Goal: Information Seeking & Learning: Understand process/instructions

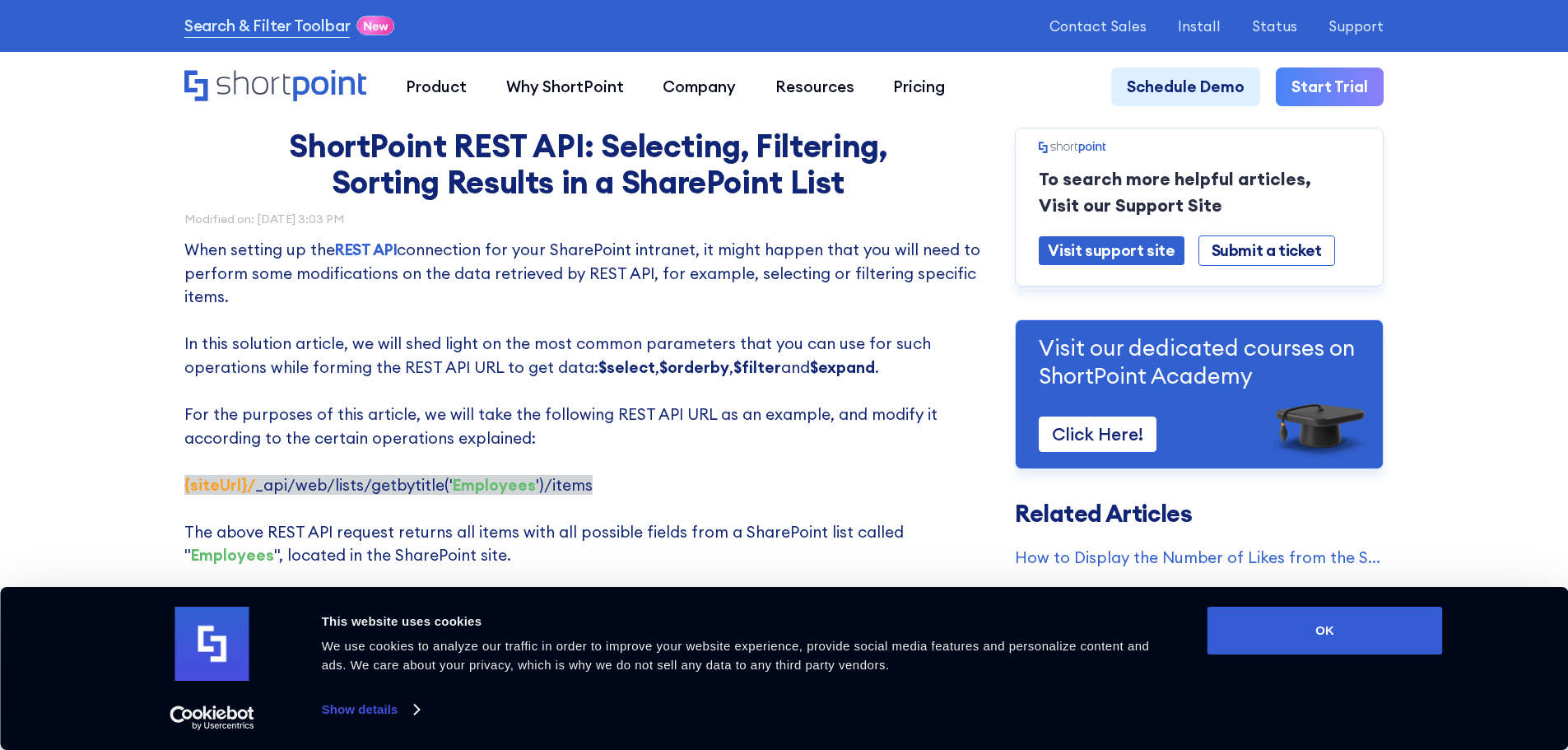
scroll to position [83, 0]
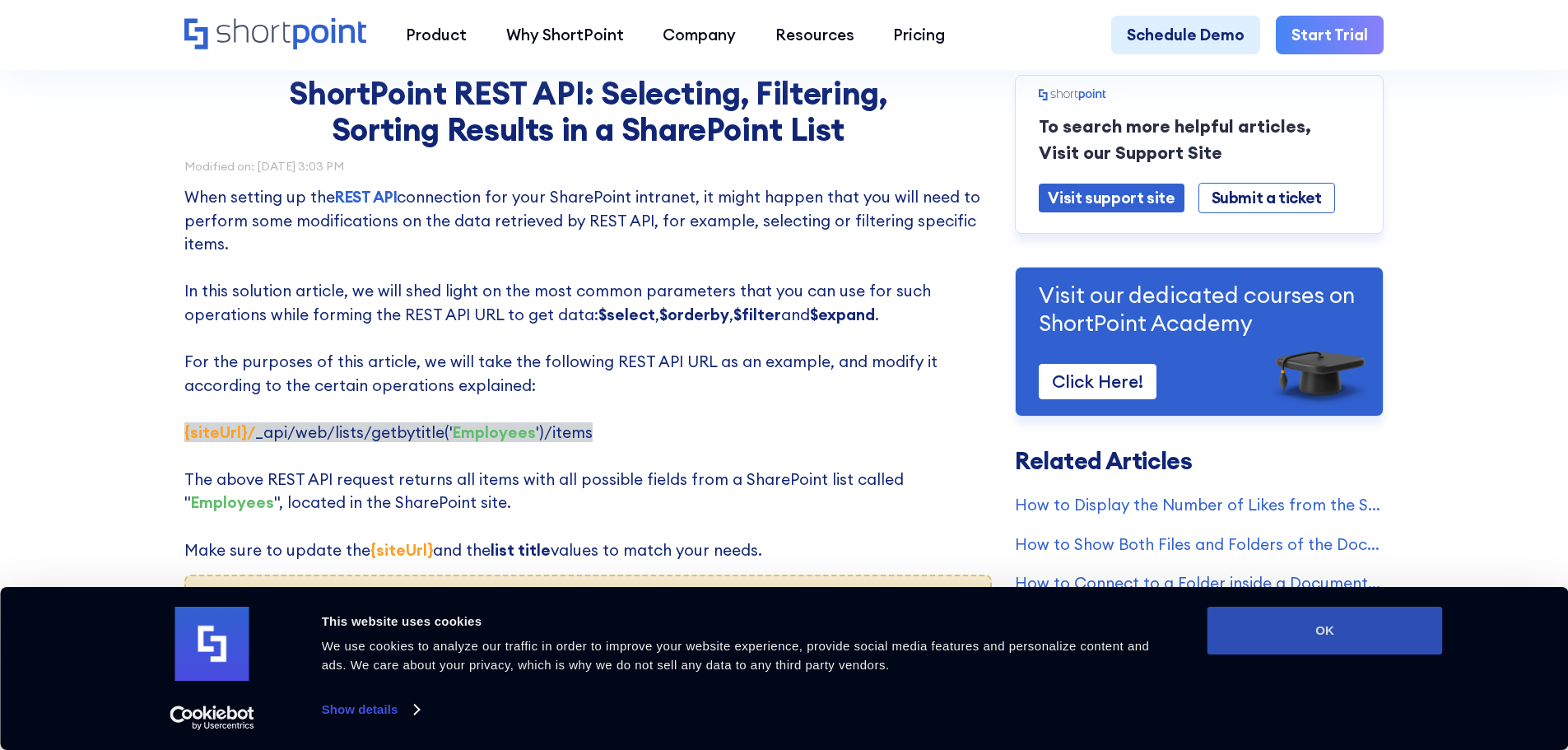
click at [1281, 621] on button "OK" at bounding box center [1325, 631] width 235 height 48
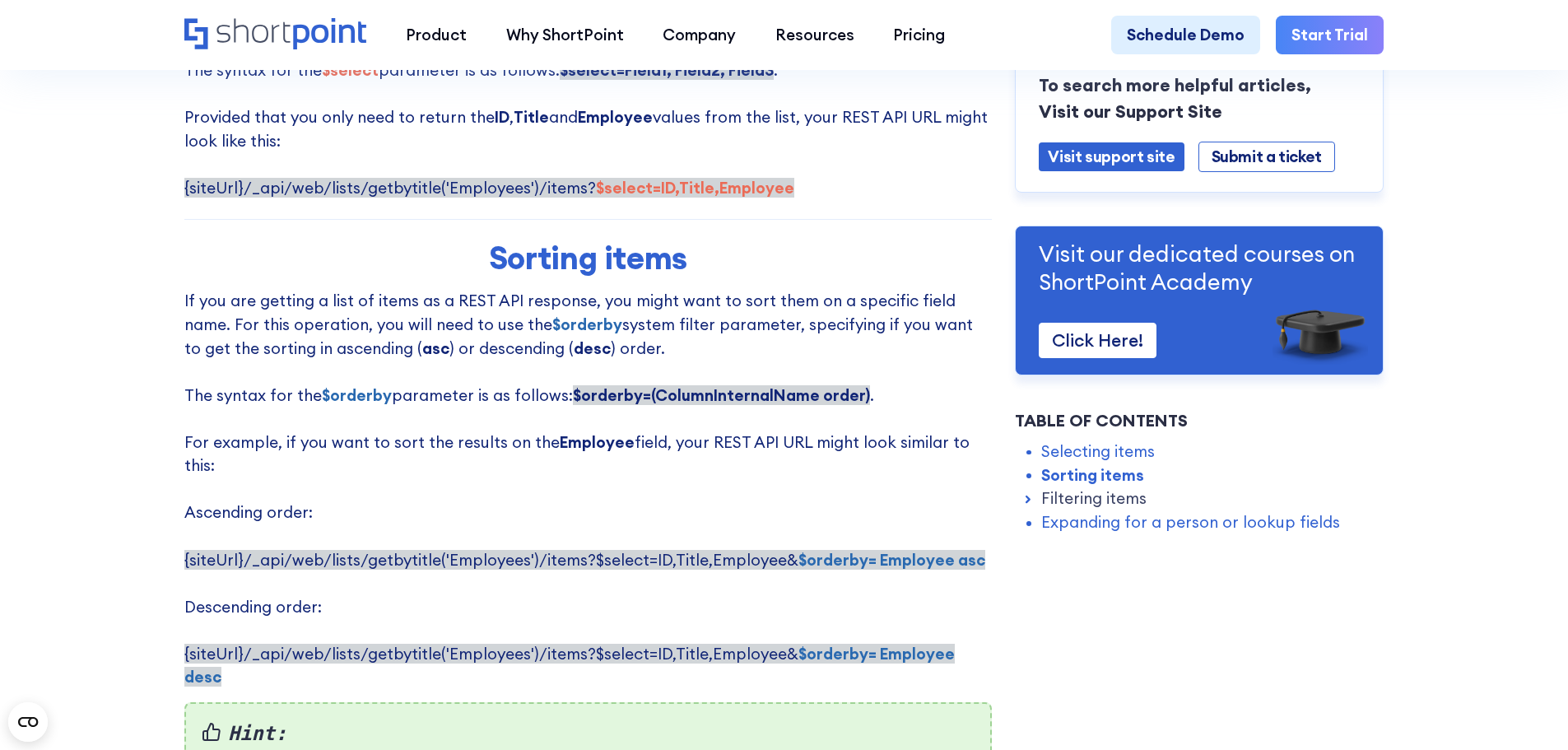
scroll to position [1153, 0]
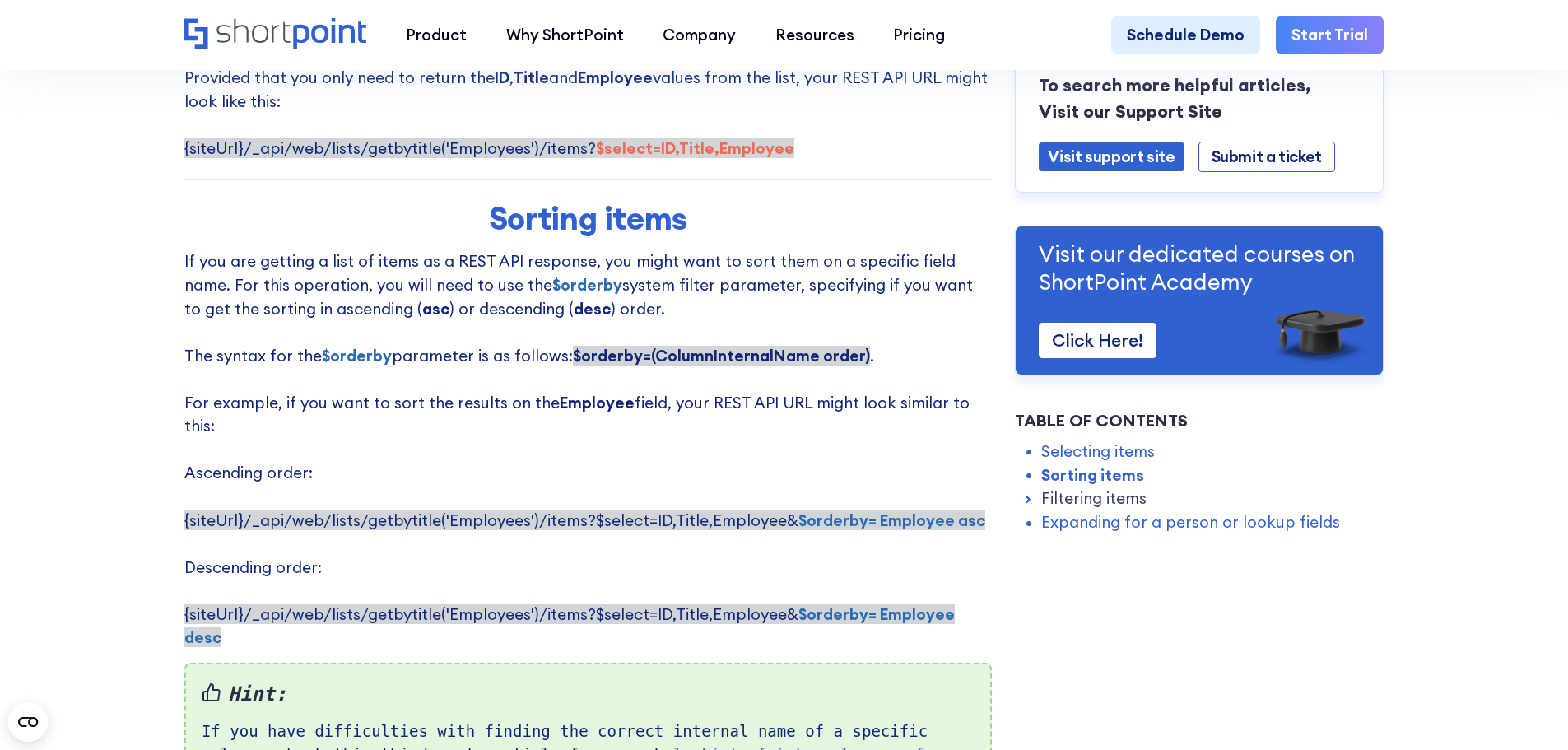
drag, startPoint x: 528, startPoint y: 160, endPoint x: 174, endPoint y: 163, distance: 354.0
copy span "{siteUrl}/_api/web/lists/getbytitle('Employees')"
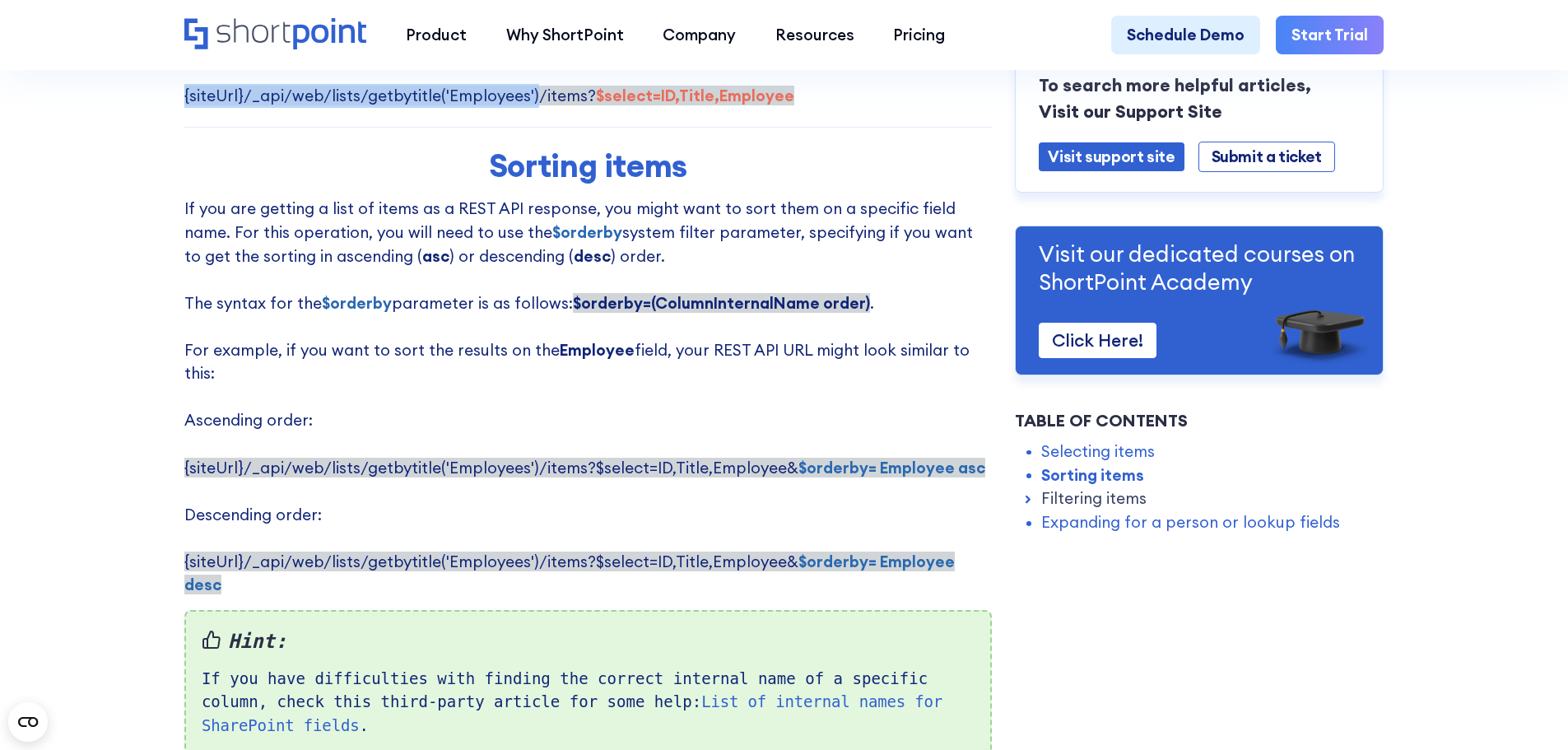
scroll to position [1235, 0]
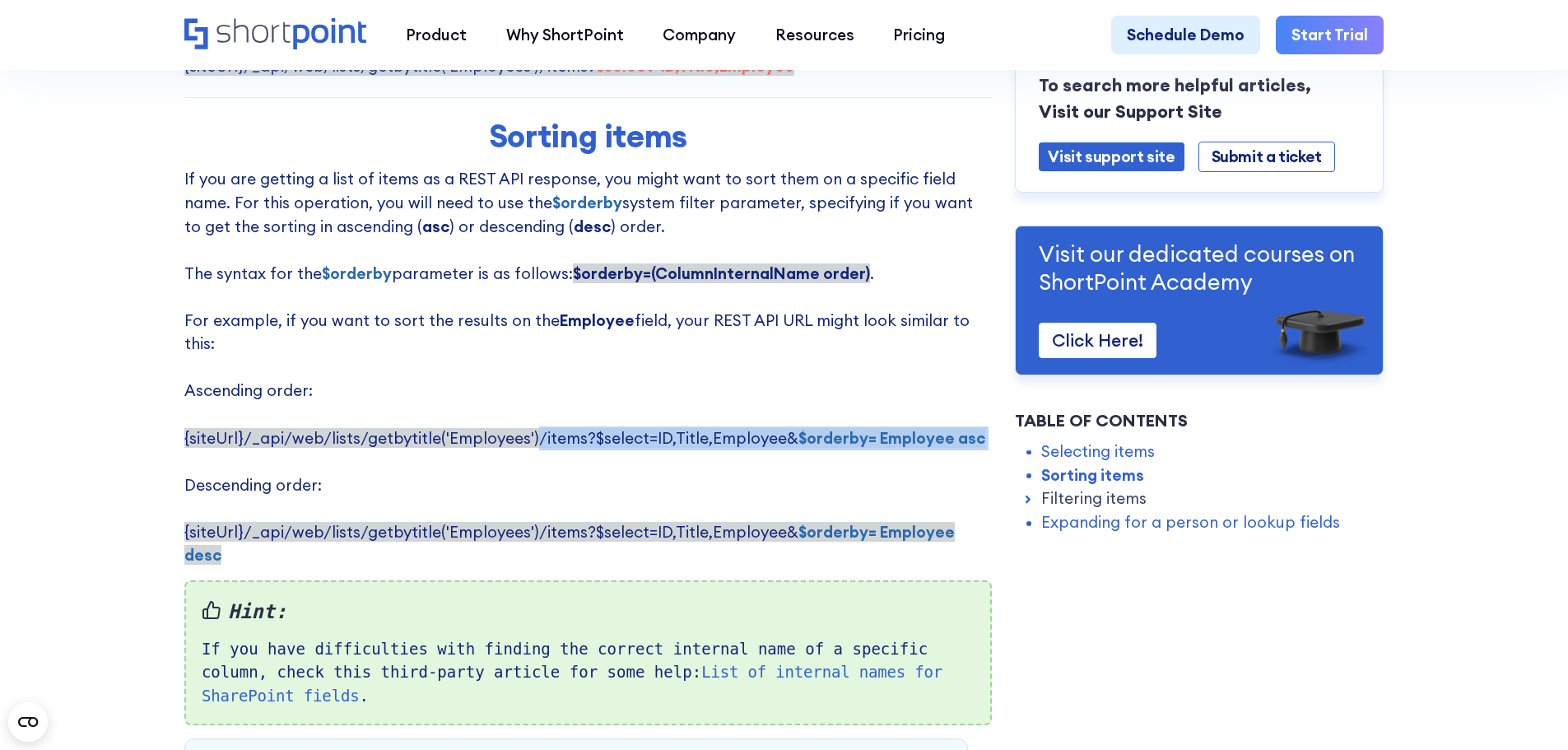
drag, startPoint x: 527, startPoint y: 425, endPoint x: 744, endPoint y: 451, distance: 218.6
click at [770, 442] on p "If you are getting a list of items as a REST API response, you might want to so…" at bounding box center [588, 367] width 808 height 400
click at [678, 461] on p "If you are getting a list of items as a REST API response, you might want to so…" at bounding box center [588, 367] width 808 height 400
